Goal: Information Seeking & Learning: Learn about a topic

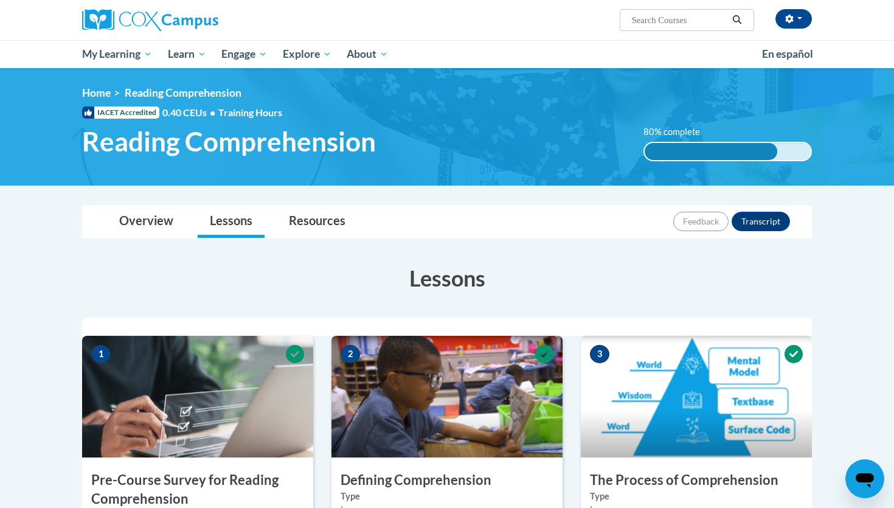
click at [544, 266] on h3 "Lessons" at bounding box center [447, 278] width 730 height 30
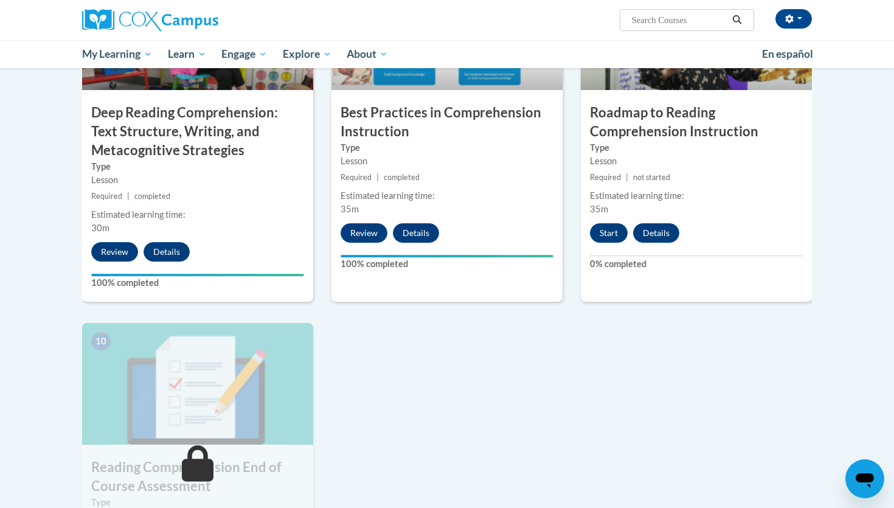
scroll to position [1039, 0]
click at [611, 231] on button "Start" at bounding box center [609, 232] width 38 height 19
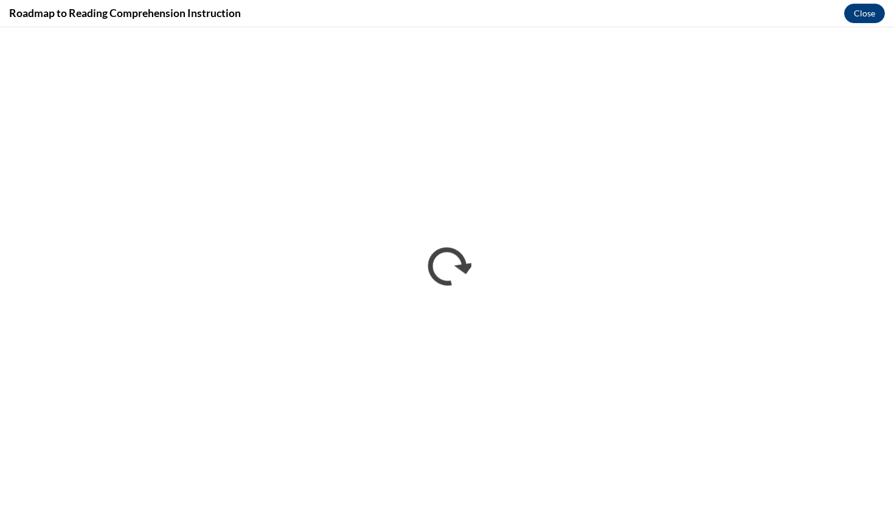
scroll to position [0, 0]
